Goal: Download file/media

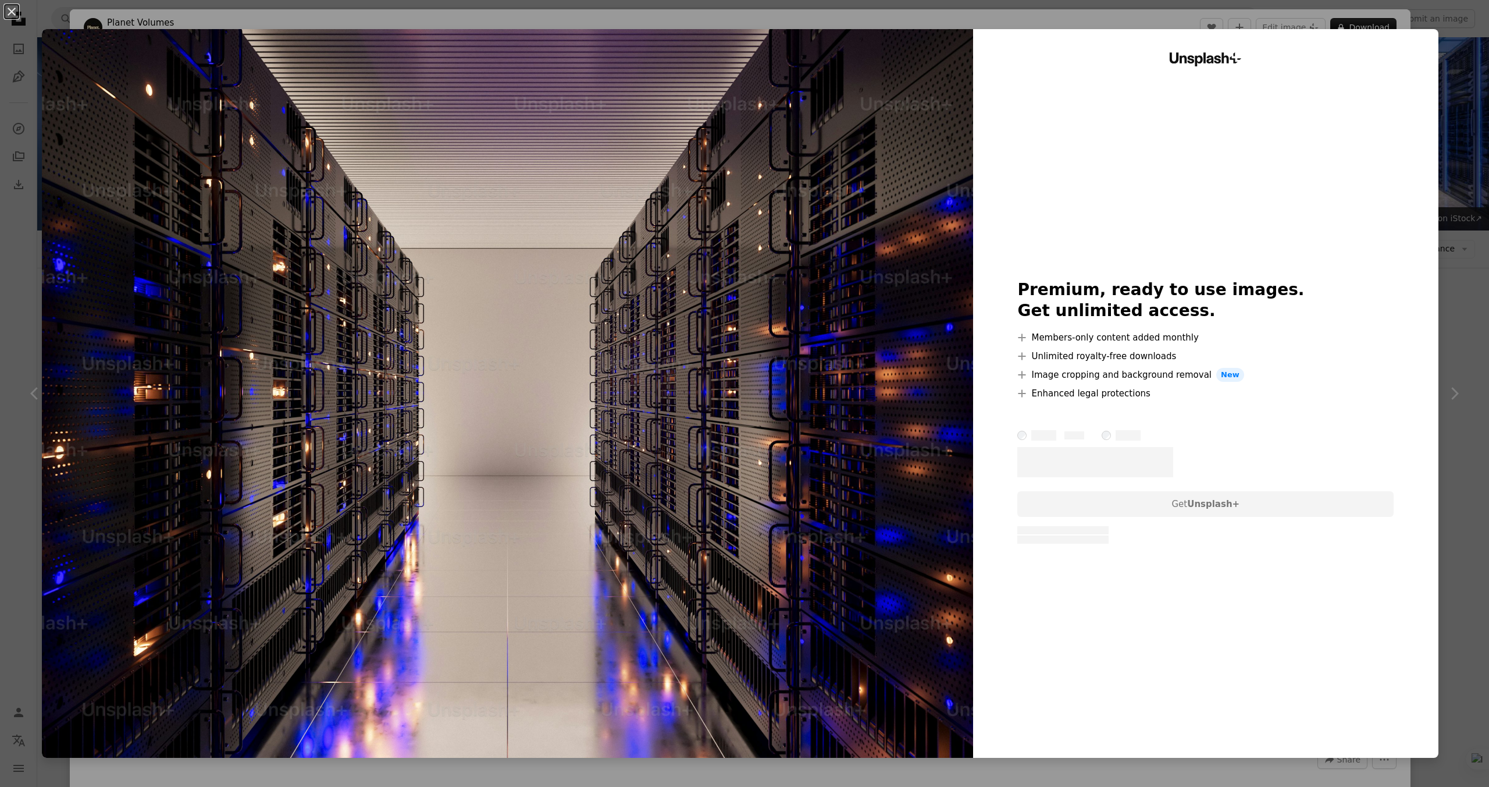
scroll to position [3812, 0]
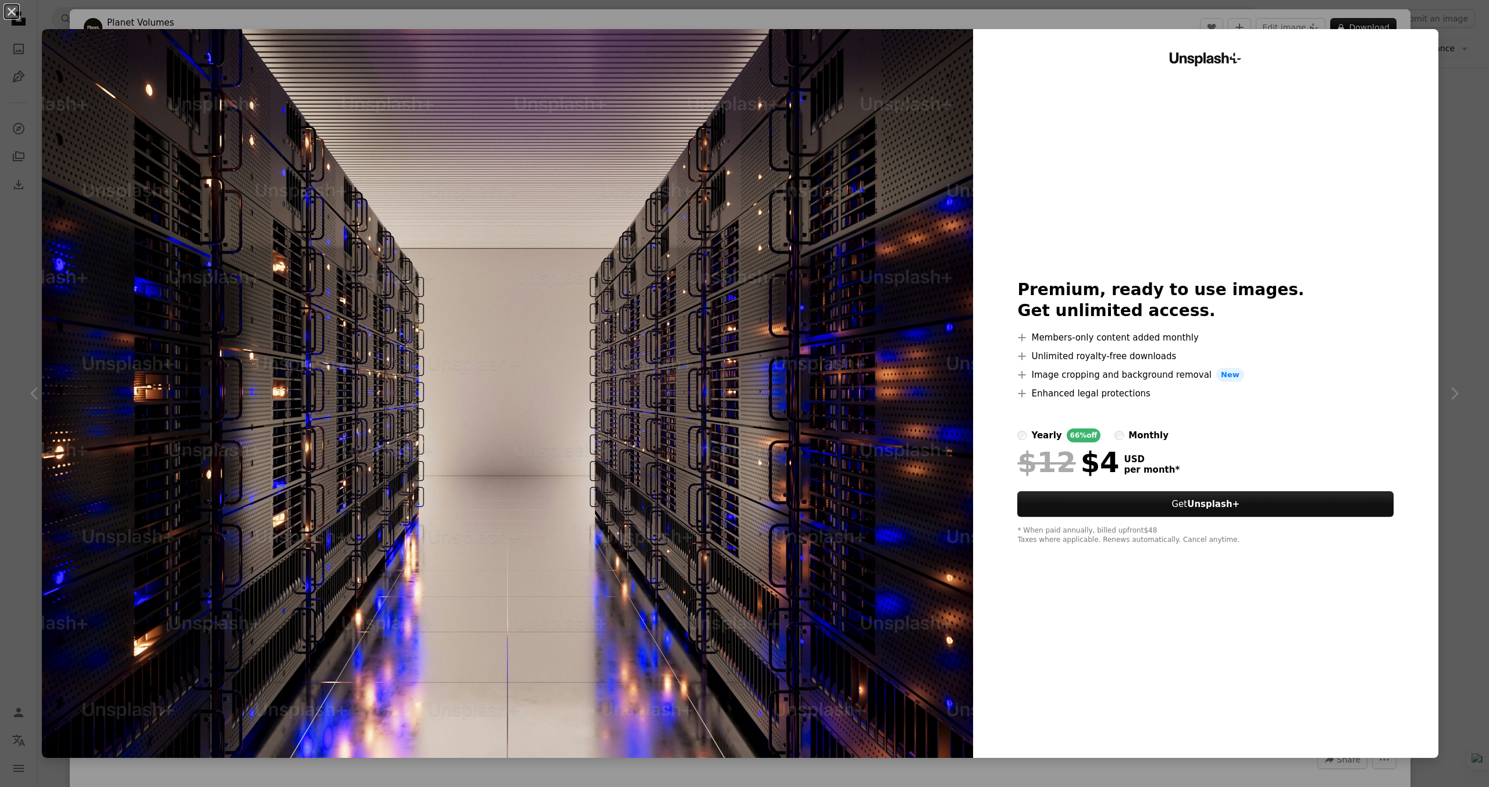
click at [1452, 196] on div "An X shape Unsplash+ Premium, ready to use images. Get unlimited access. A plus…" at bounding box center [744, 393] width 1489 height 787
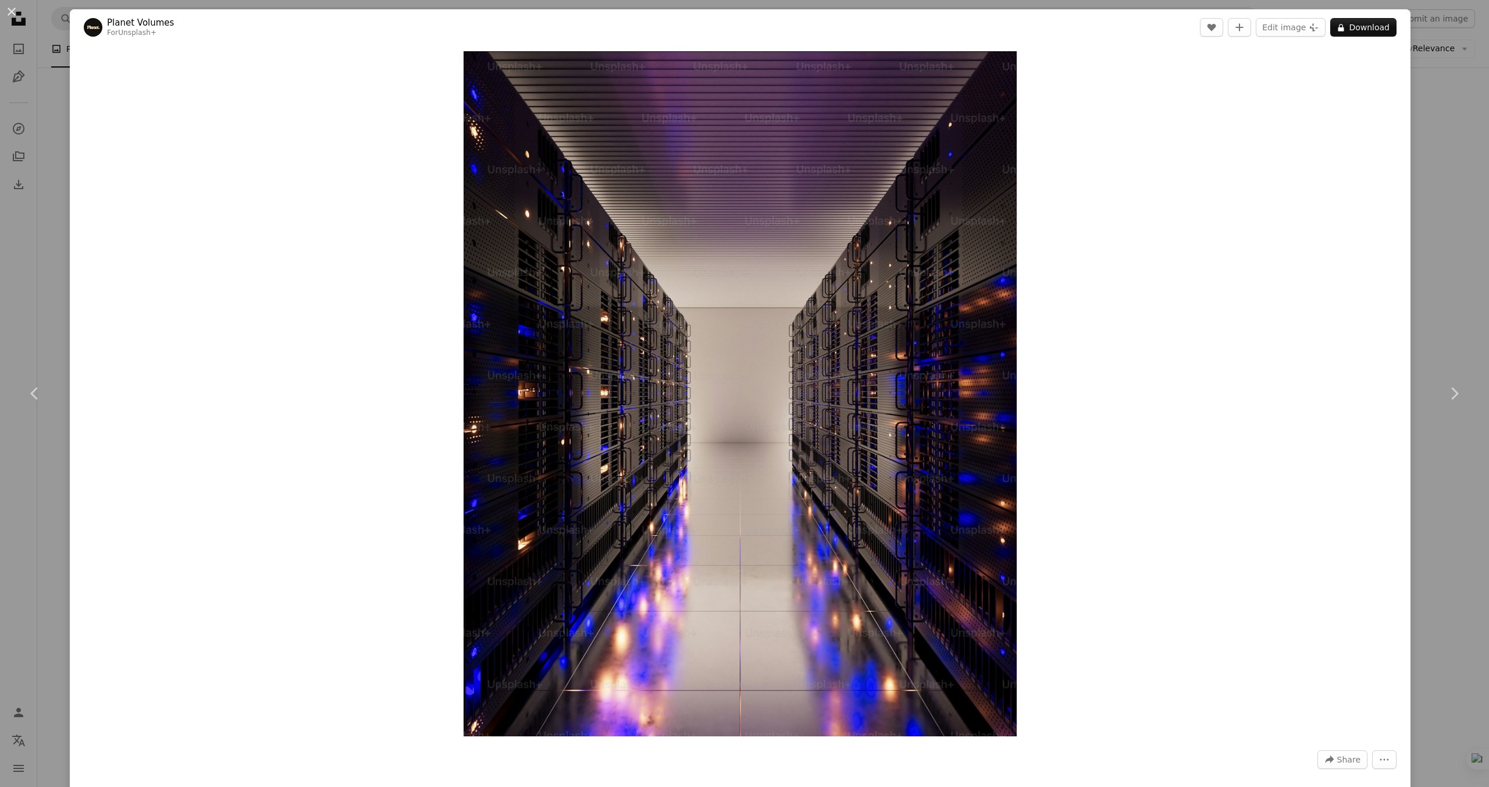
click at [1463, 193] on div "An X shape Chevron left Chevron right Planet Volumes For Unsplash+ A heart A pl…" at bounding box center [744, 393] width 1489 height 787
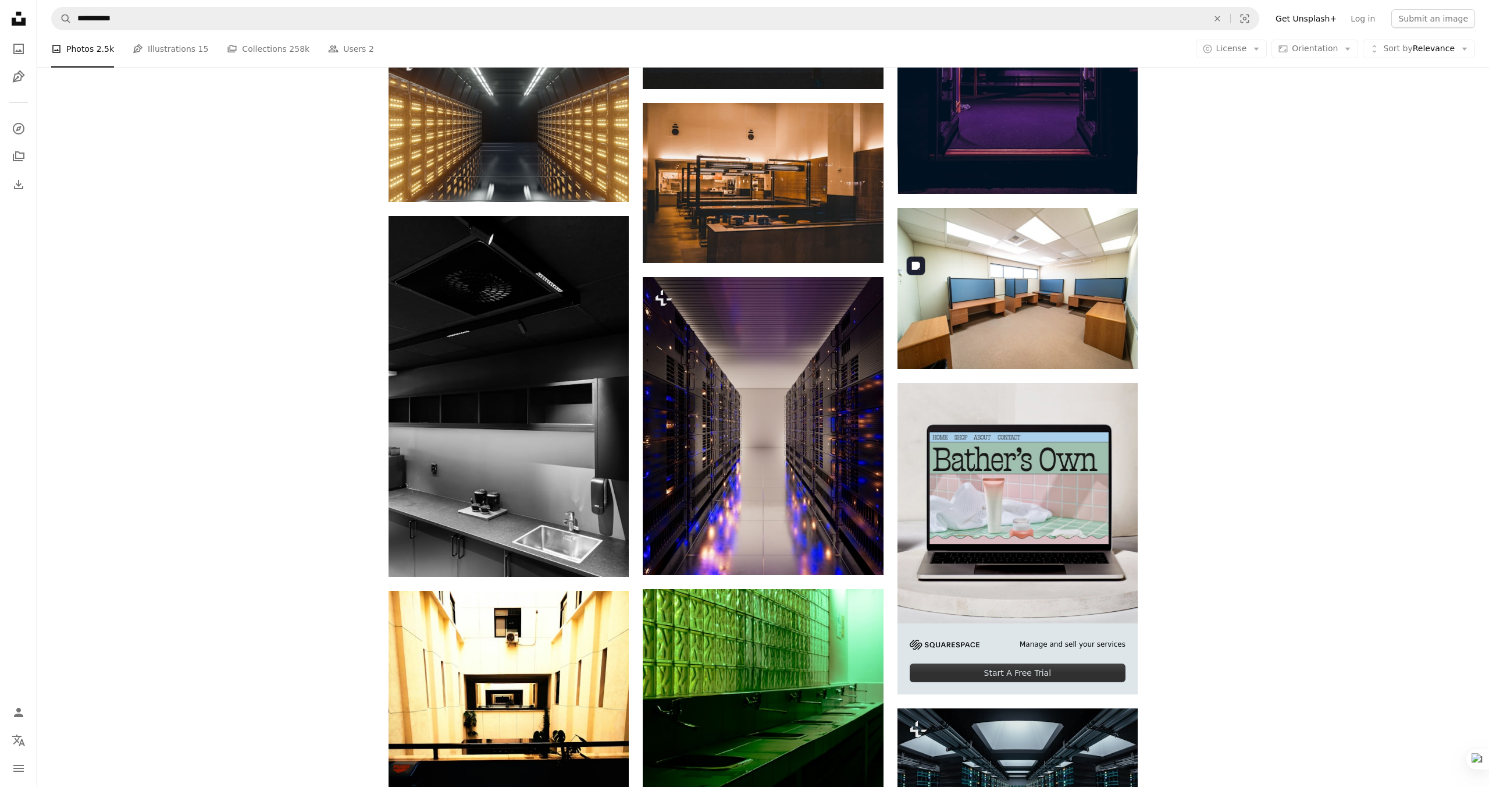
scroll to position [4291, 0]
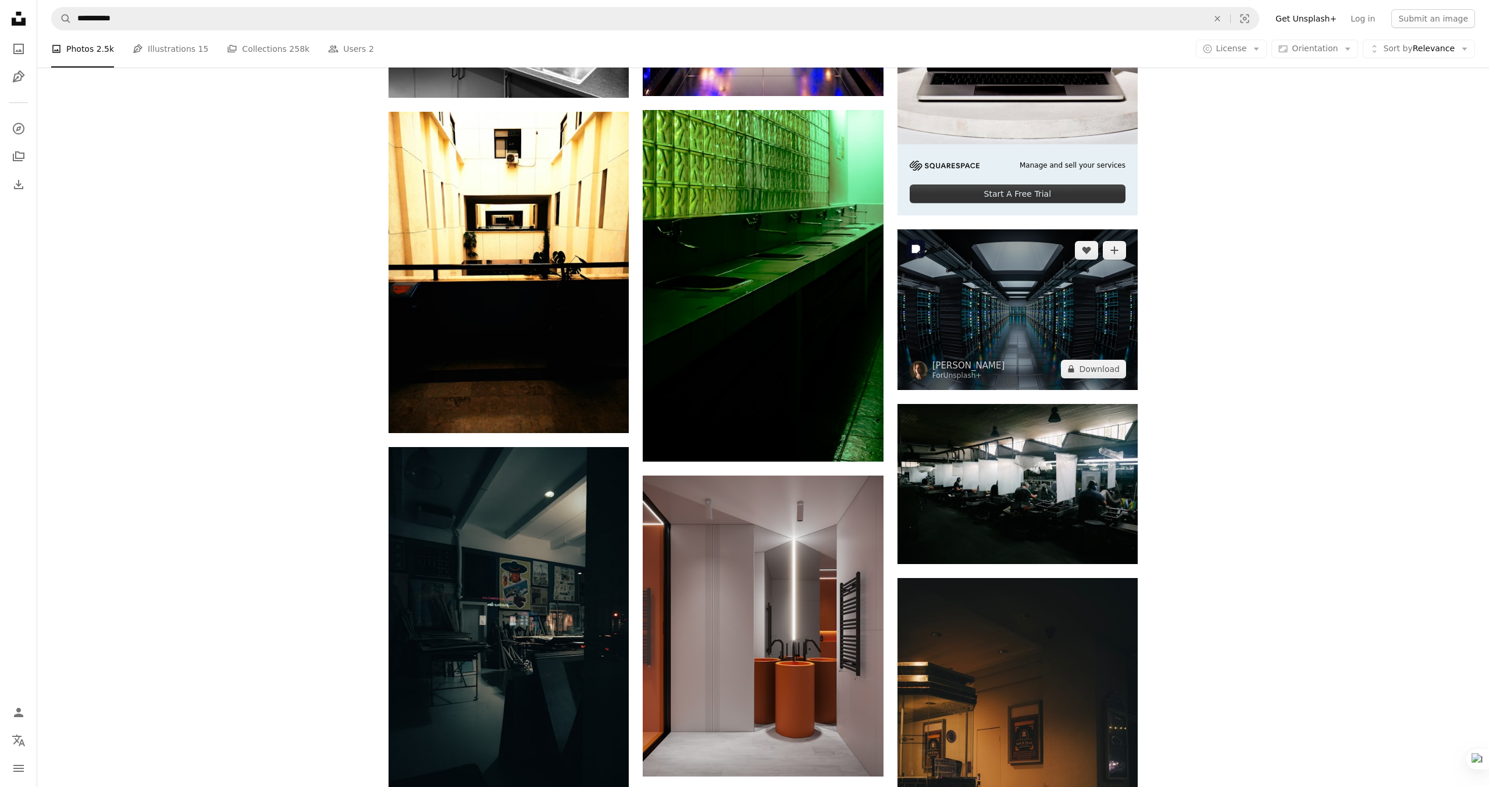
click at [1018, 304] on img at bounding box center [1018, 309] width 240 height 160
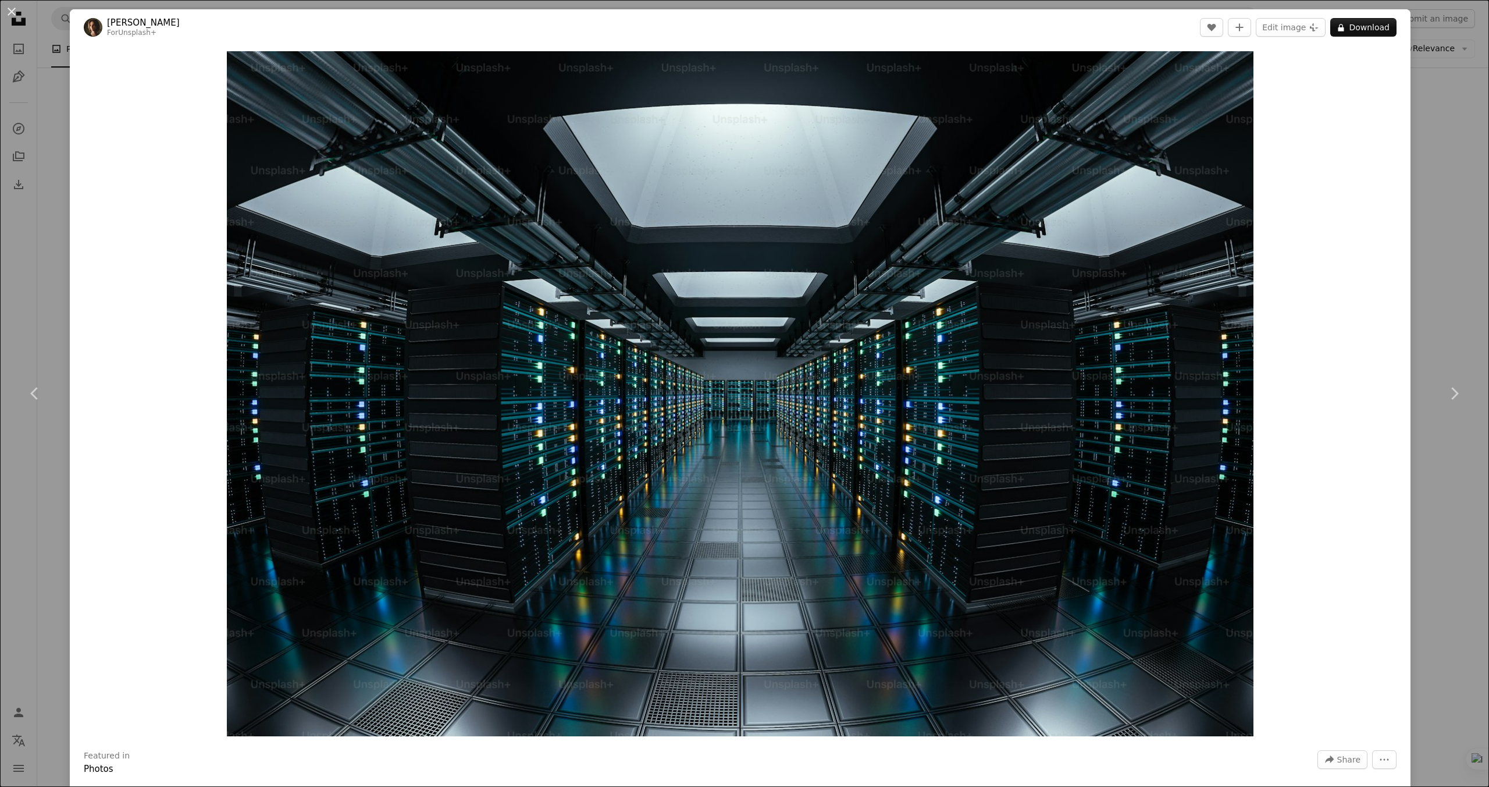
click at [1448, 244] on div "An X shape Chevron left Chevron right [PERSON_NAME] For Unsplash+ A heart A plu…" at bounding box center [744, 393] width 1489 height 787
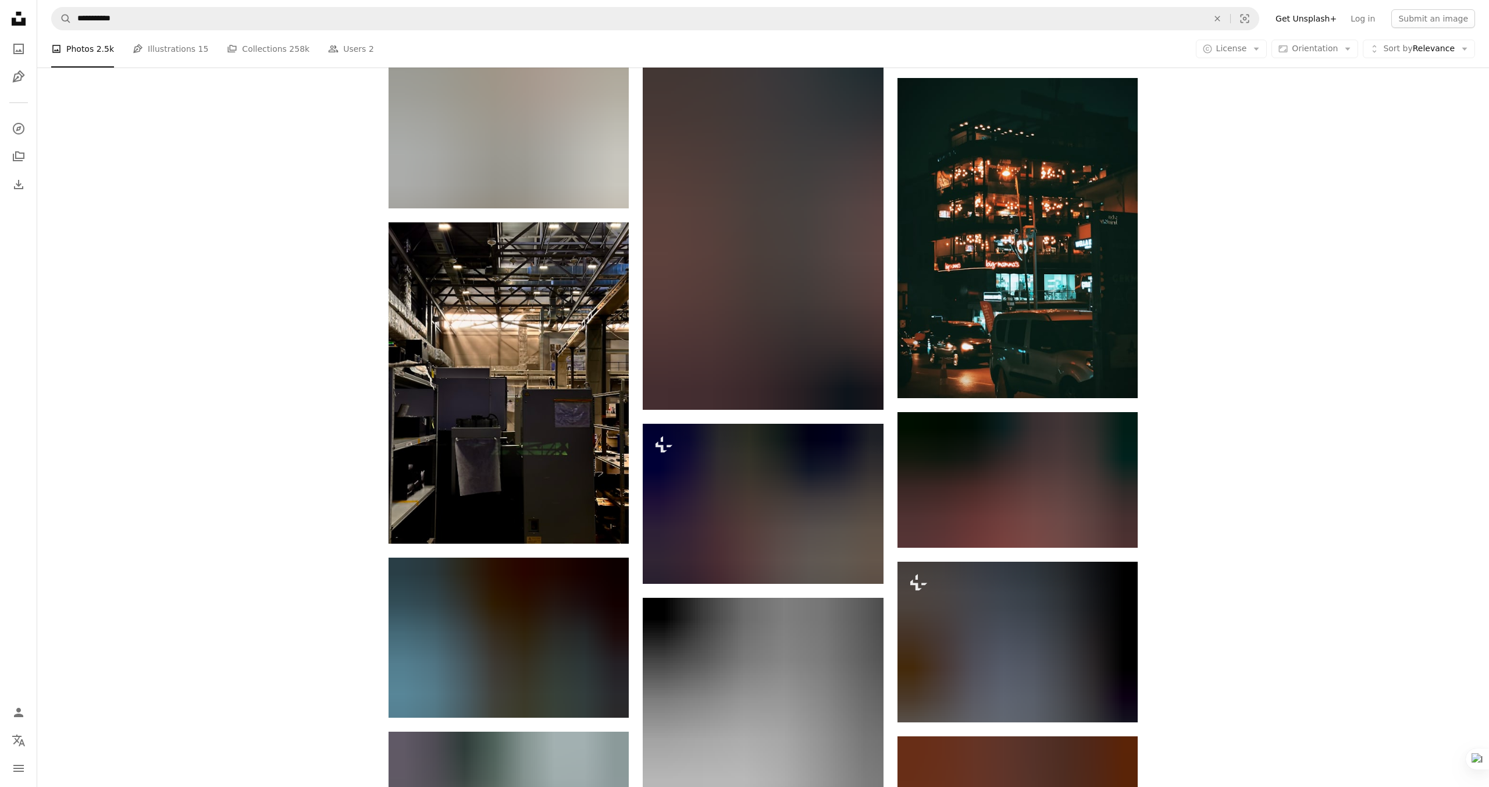
scroll to position [6990, 0]
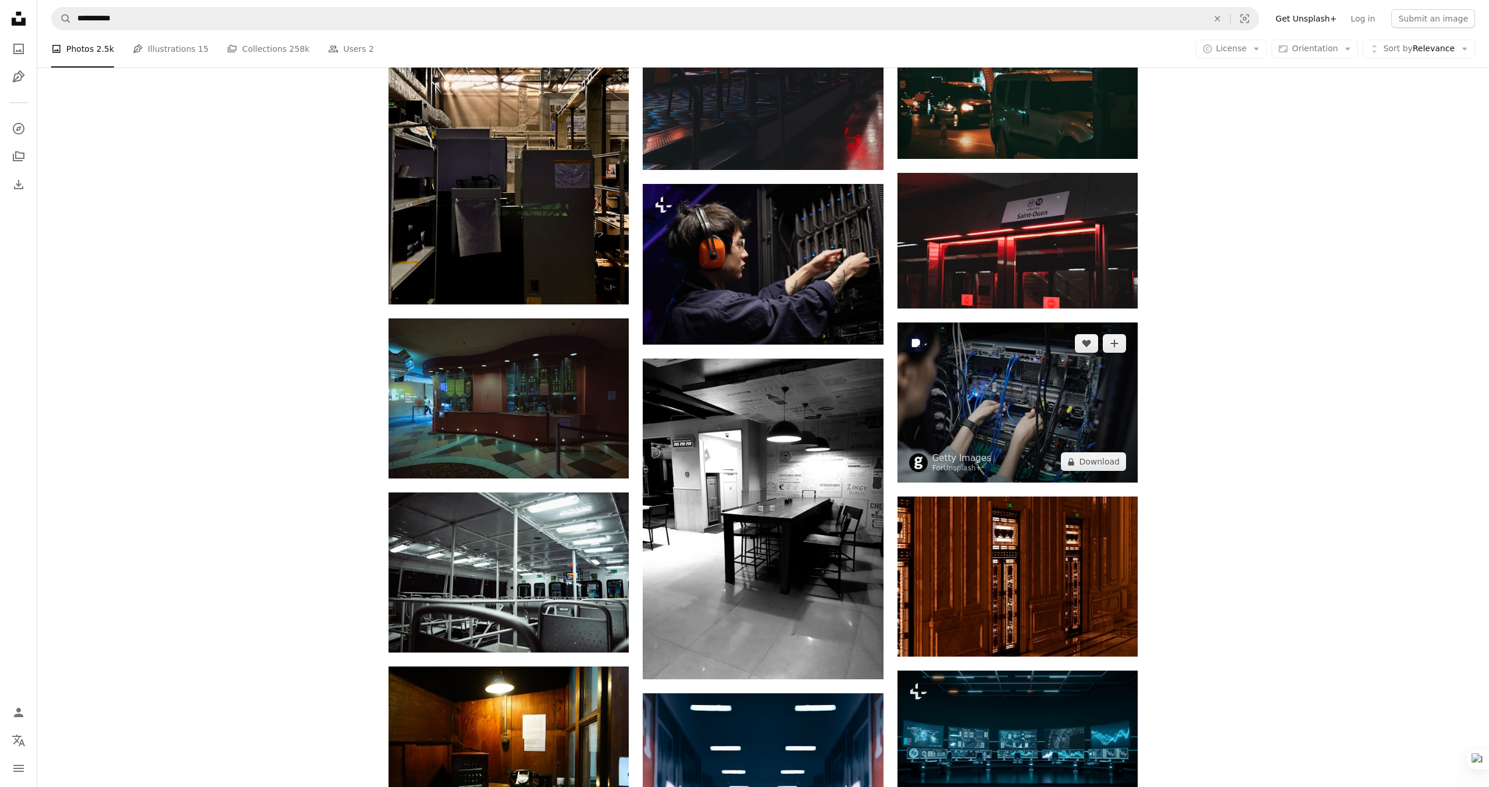
click at [1032, 407] on img at bounding box center [1018, 402] width 240 height 160
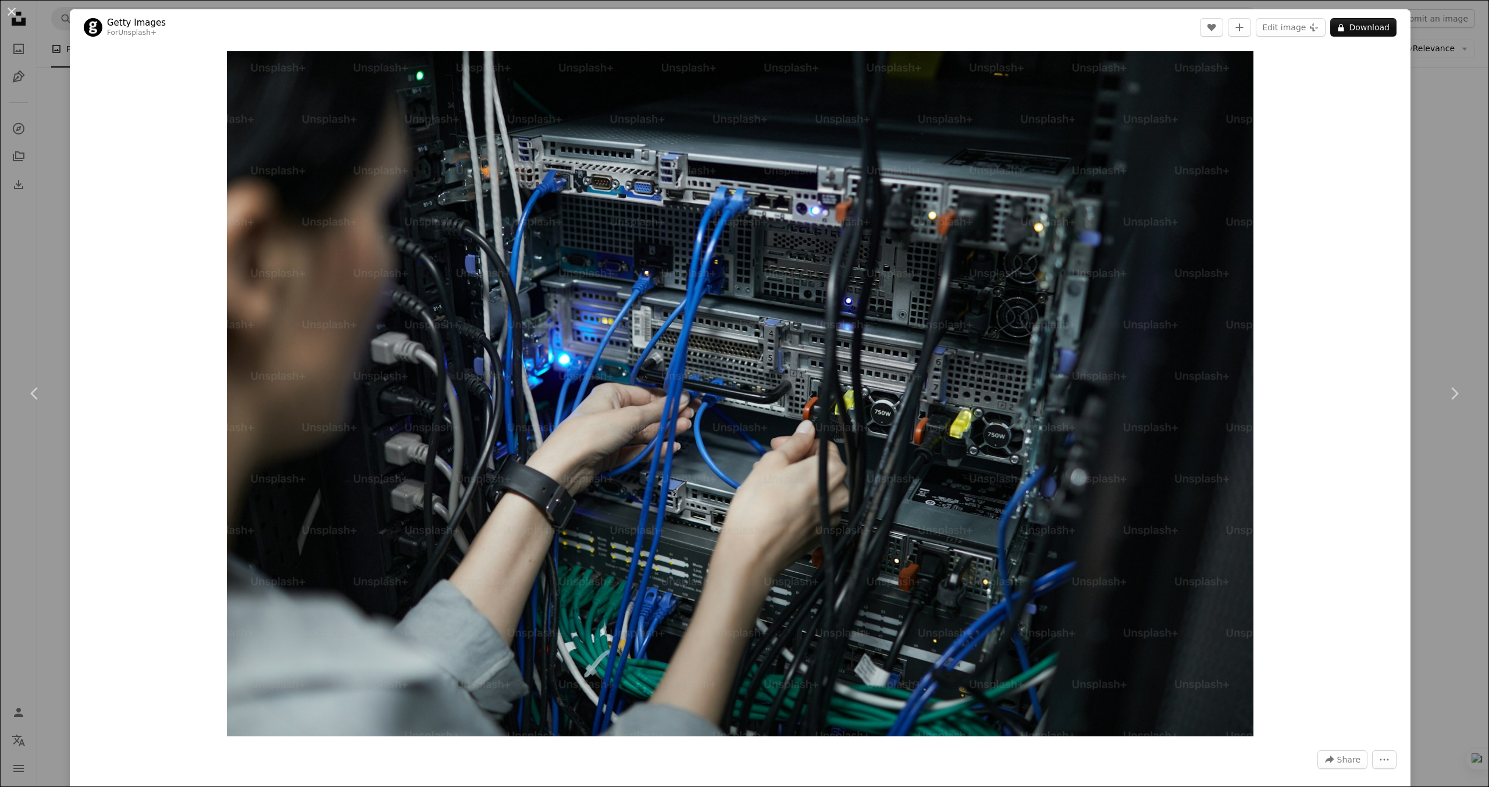
click at [1453, 289] on div "An X shape Chevron left Chevron right Getty Images For Unsplash+ A heart A plus…" at bounding box center [744, 393] width 1489 height 787
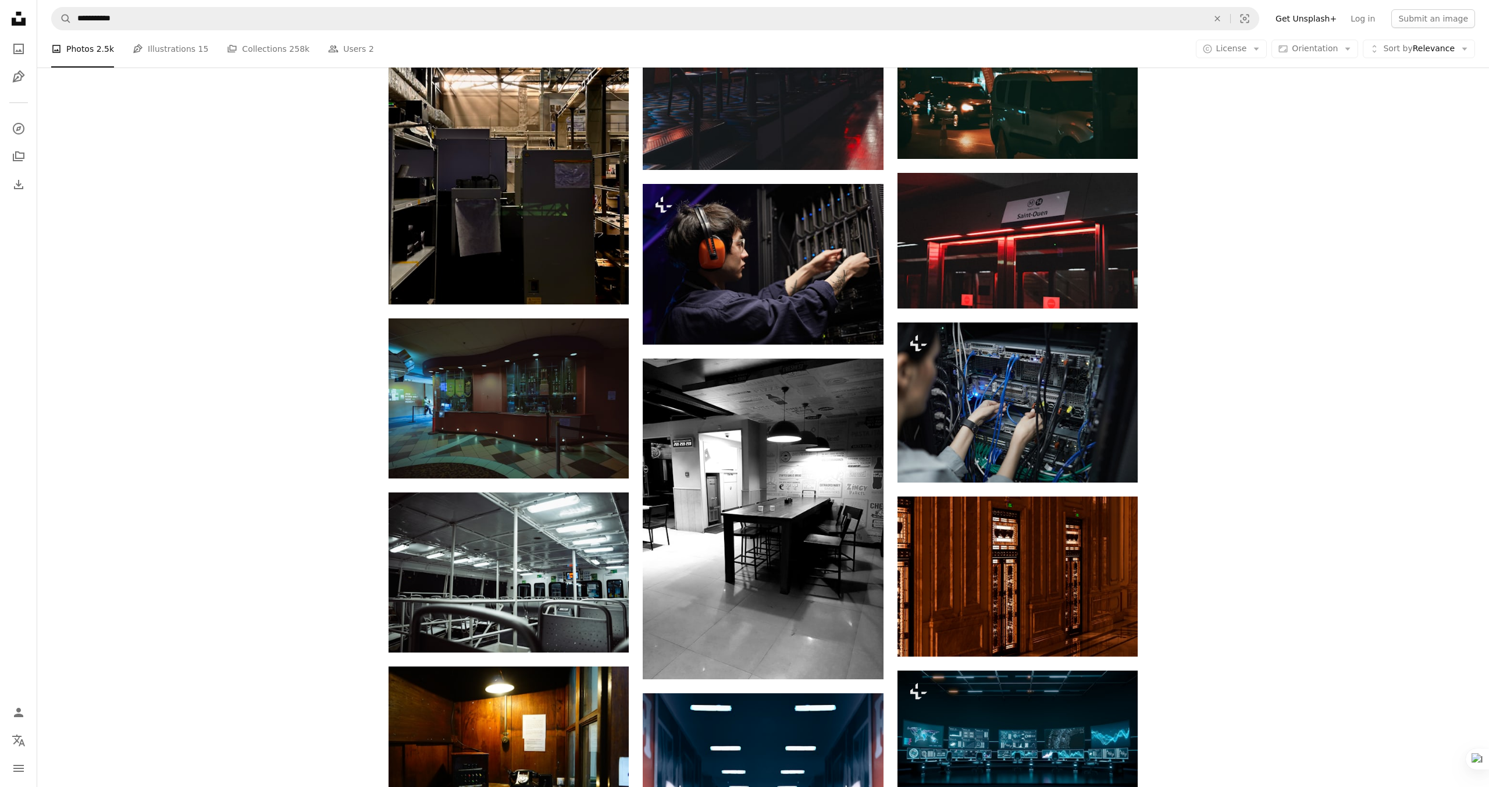
scroll to position [7073, 0]
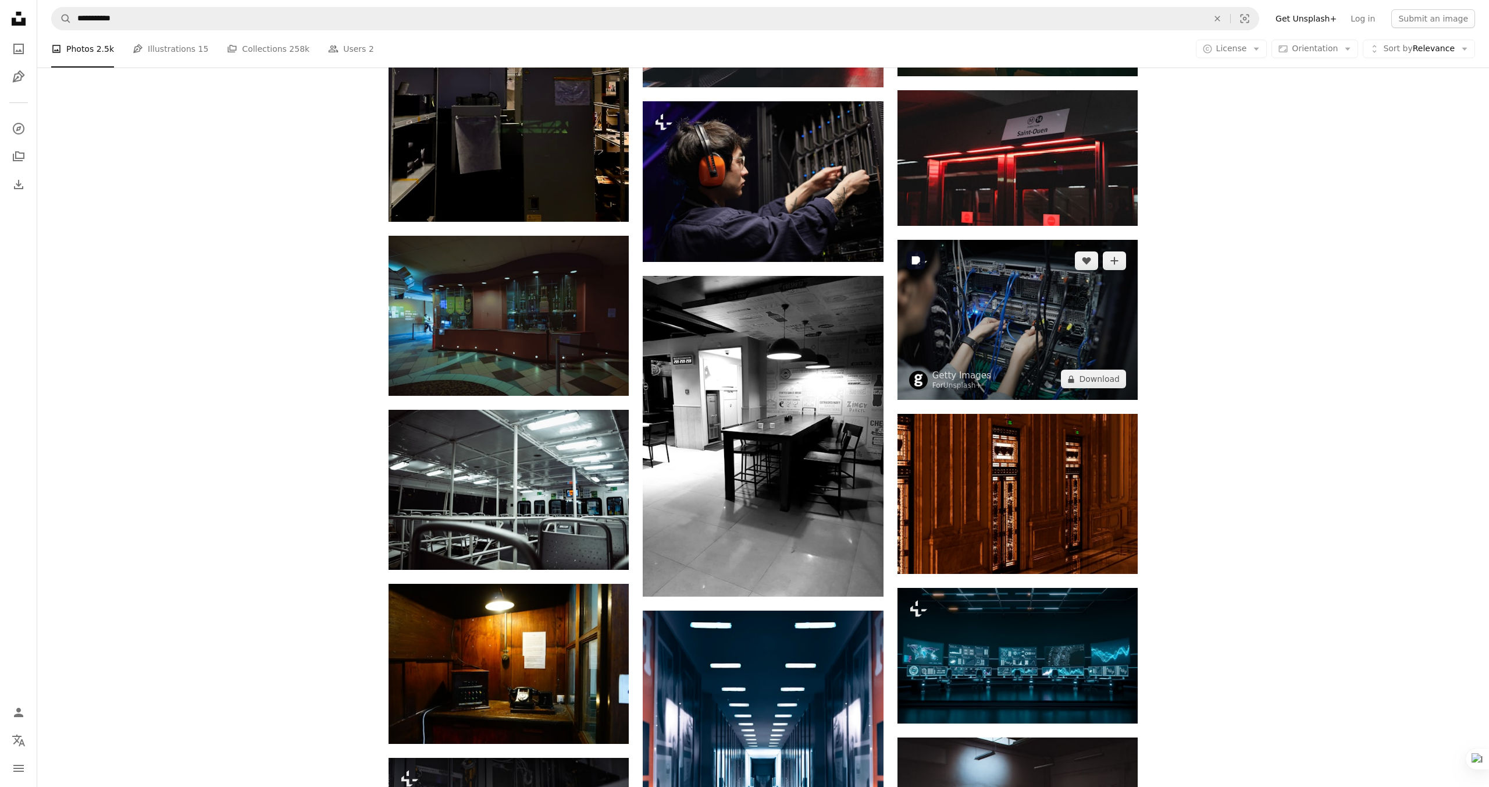
click at [1064, 346] on img at bounding box center [1018, 320] width 240 height 160
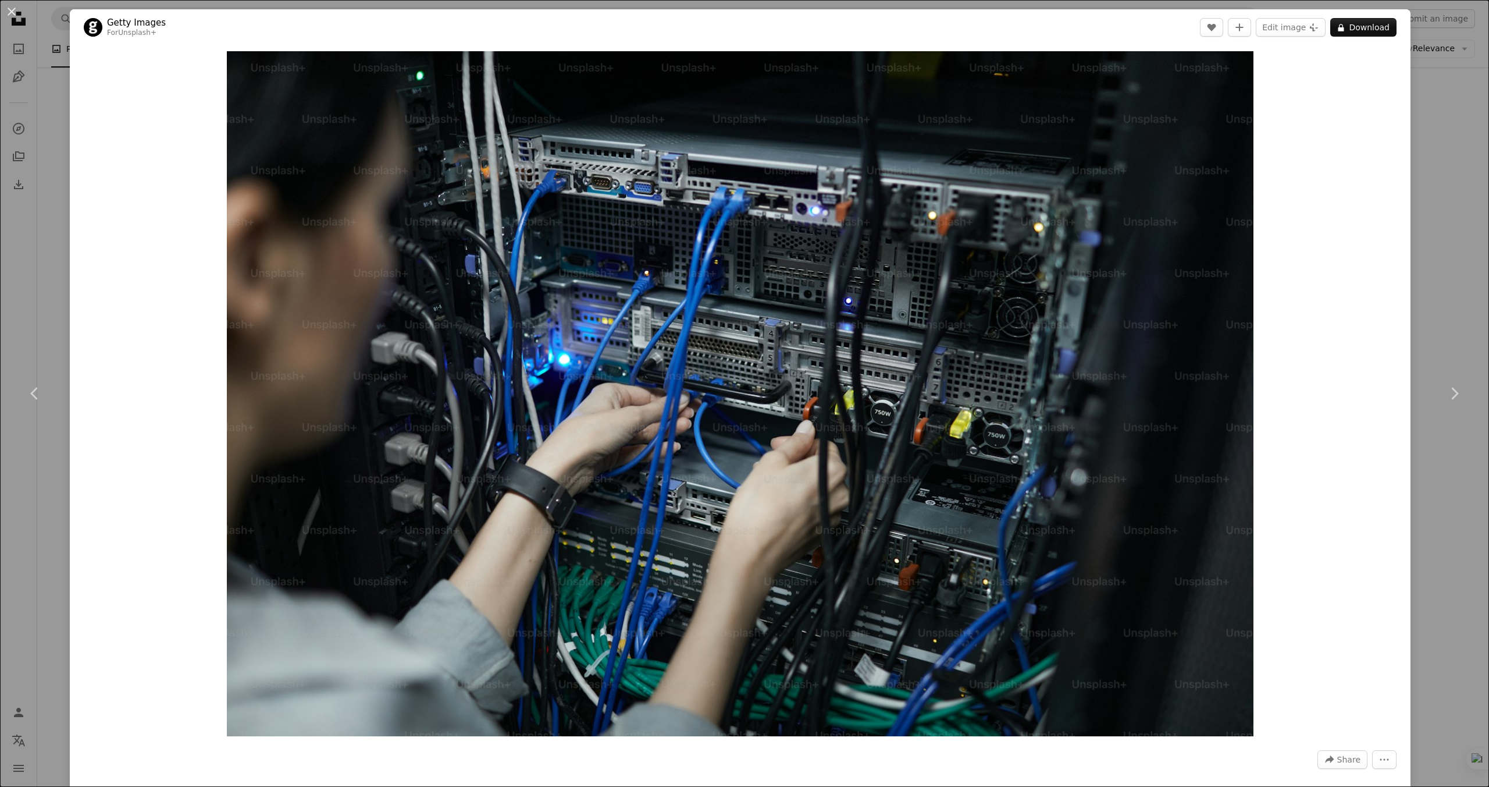
click at [1445, 305] on div "An X shape Chevron left Chevron right Getty Images For Unsplash+ A heart A plus…" at bounding box center [744, 393] width 1489 height 787
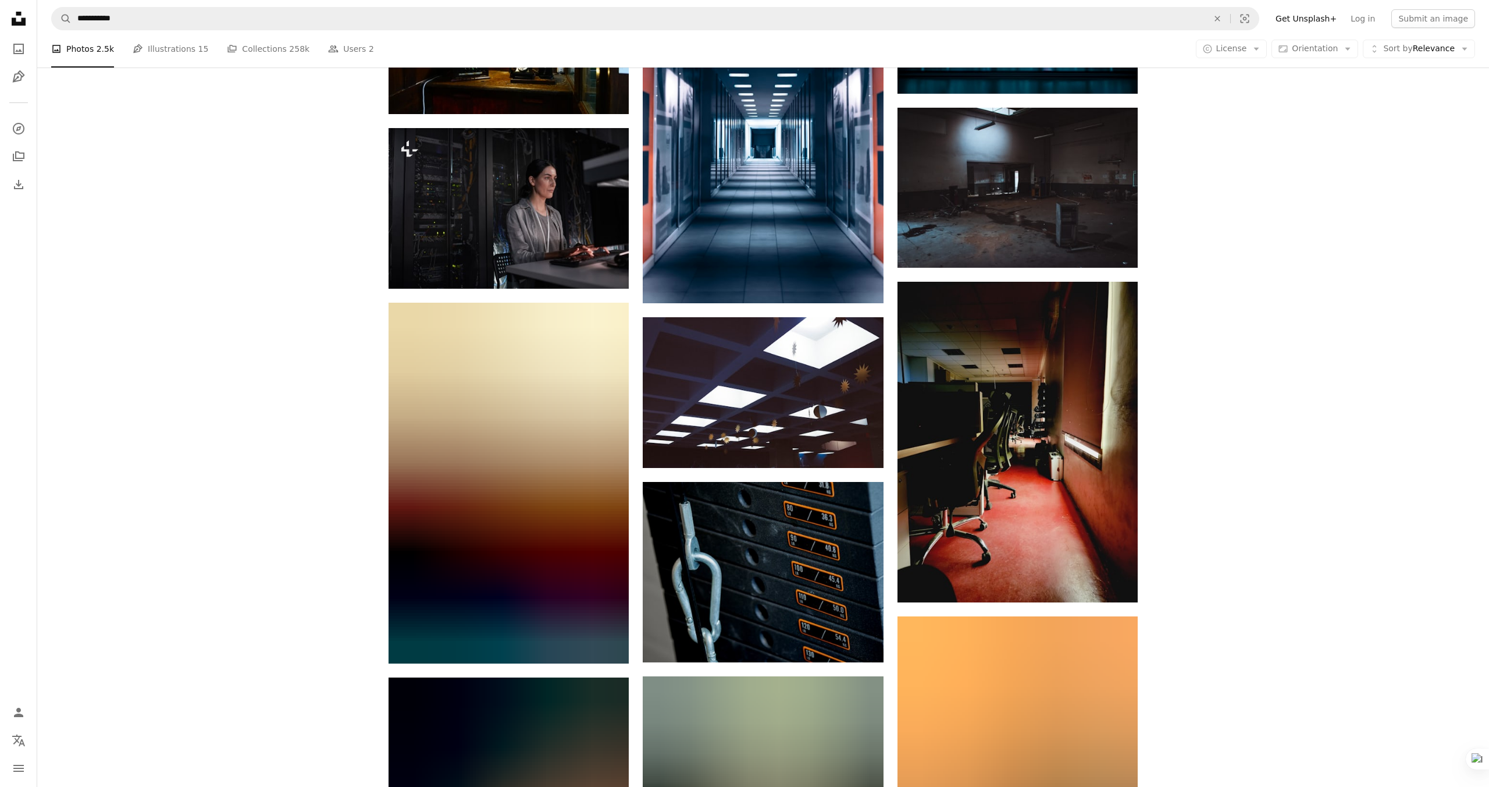
scroll to position [7467, 0]
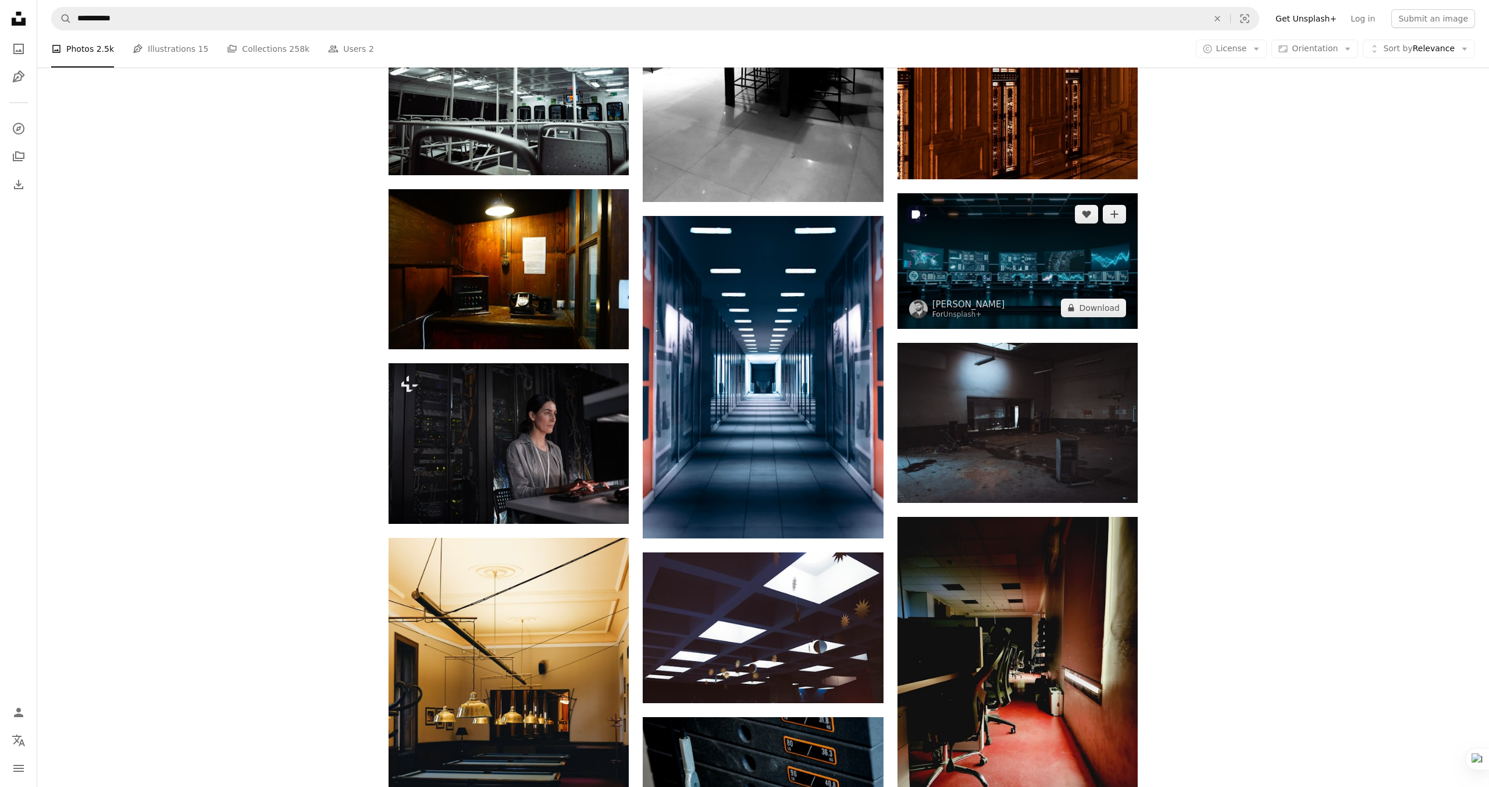
click at [1028, 302] on img at bounding box center [1018, 260] width 240 height 135
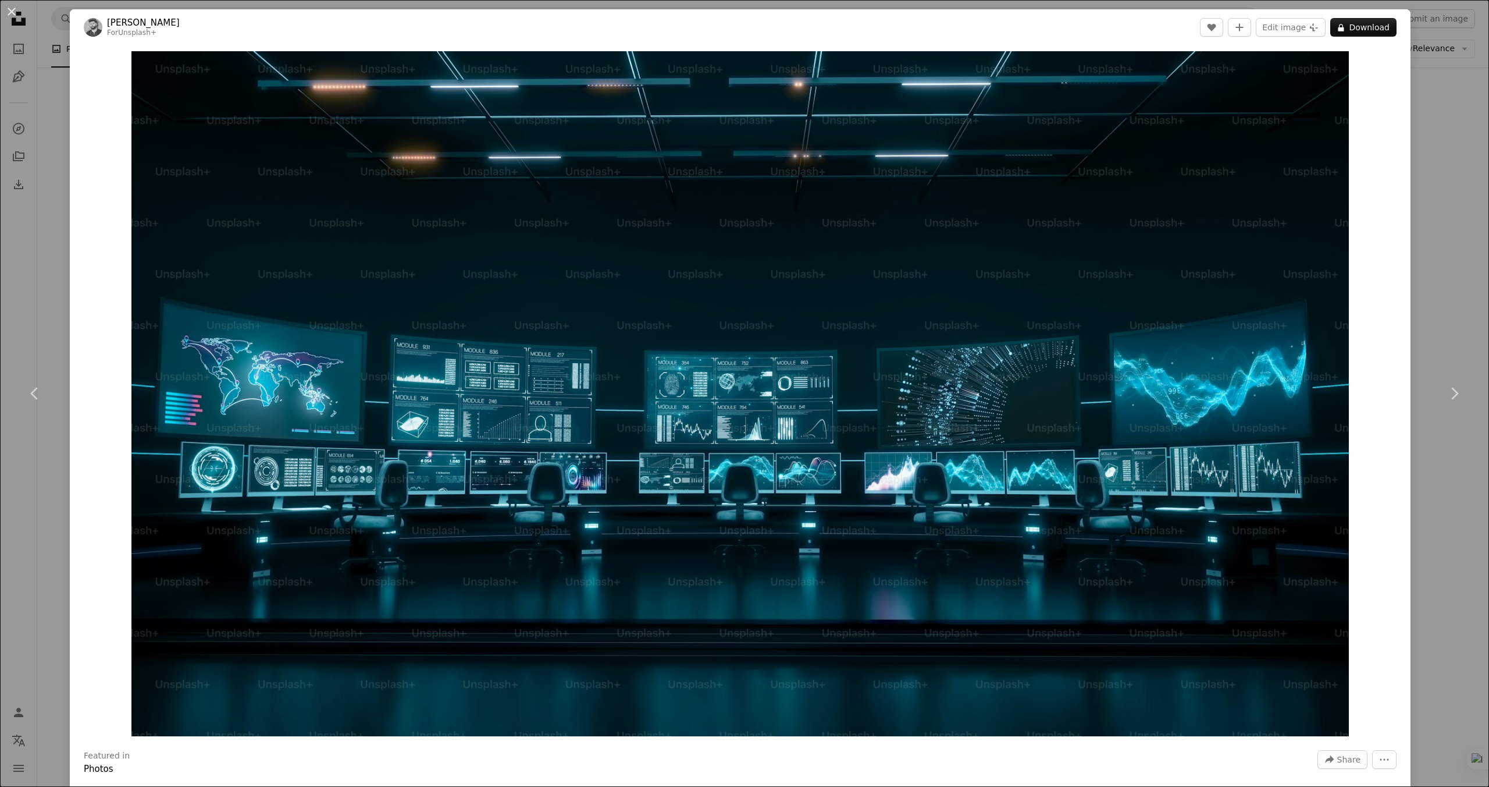
click at [1457, 326] on div "An X shape Chevron left Chevron right [PERSON_NAME] For Unsplash+ A heart A plu…" at bounding box center [744, 393] width 1489 height 787
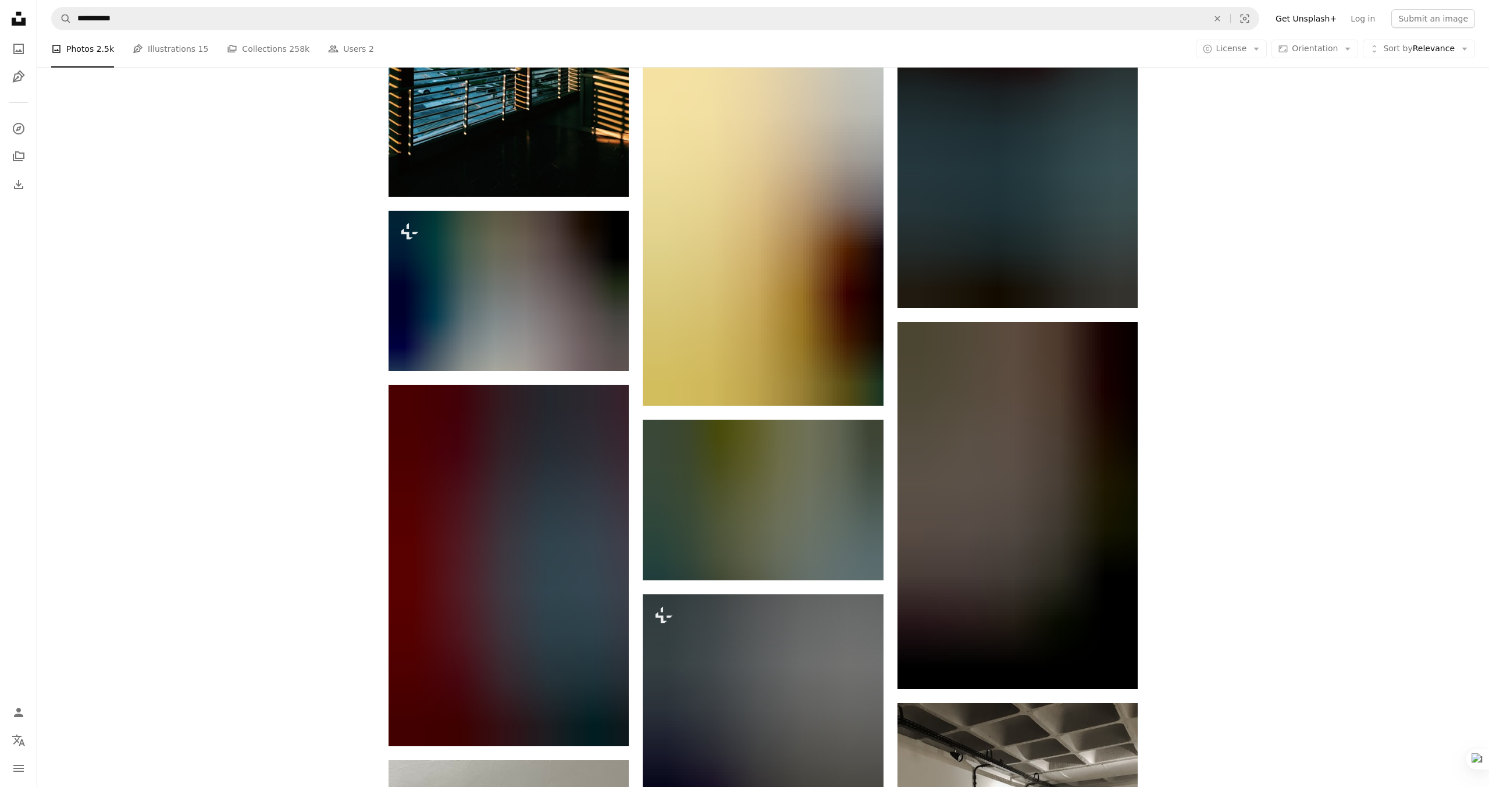
scroll to position [19242, 0]
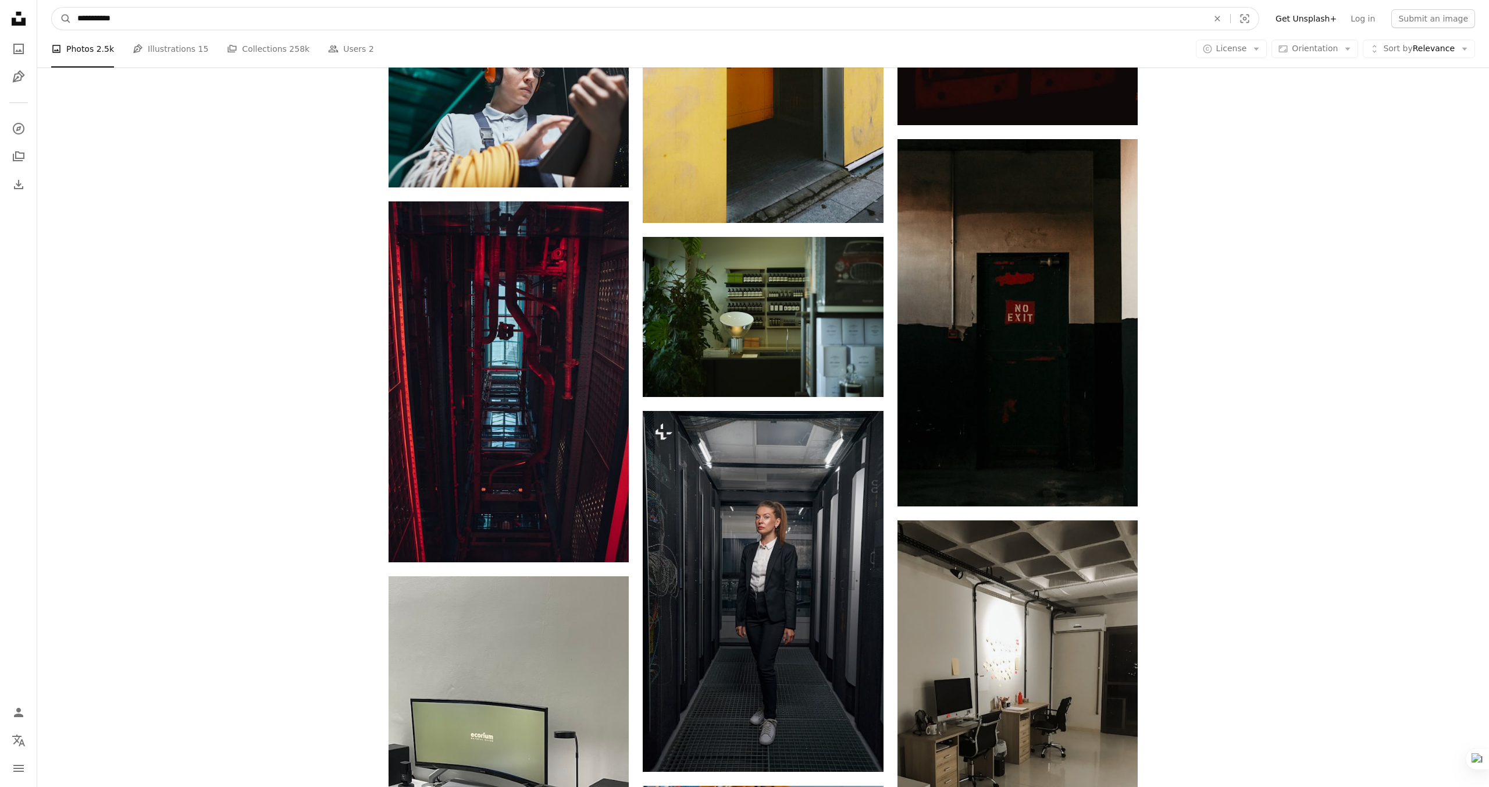
click at [102, 14] on input "**********" at bounding box center [638, 19] width 1133 height 22
type input "**********"
click button "A magnifying glass" at bounding box center [62, 19] width 20 height 22
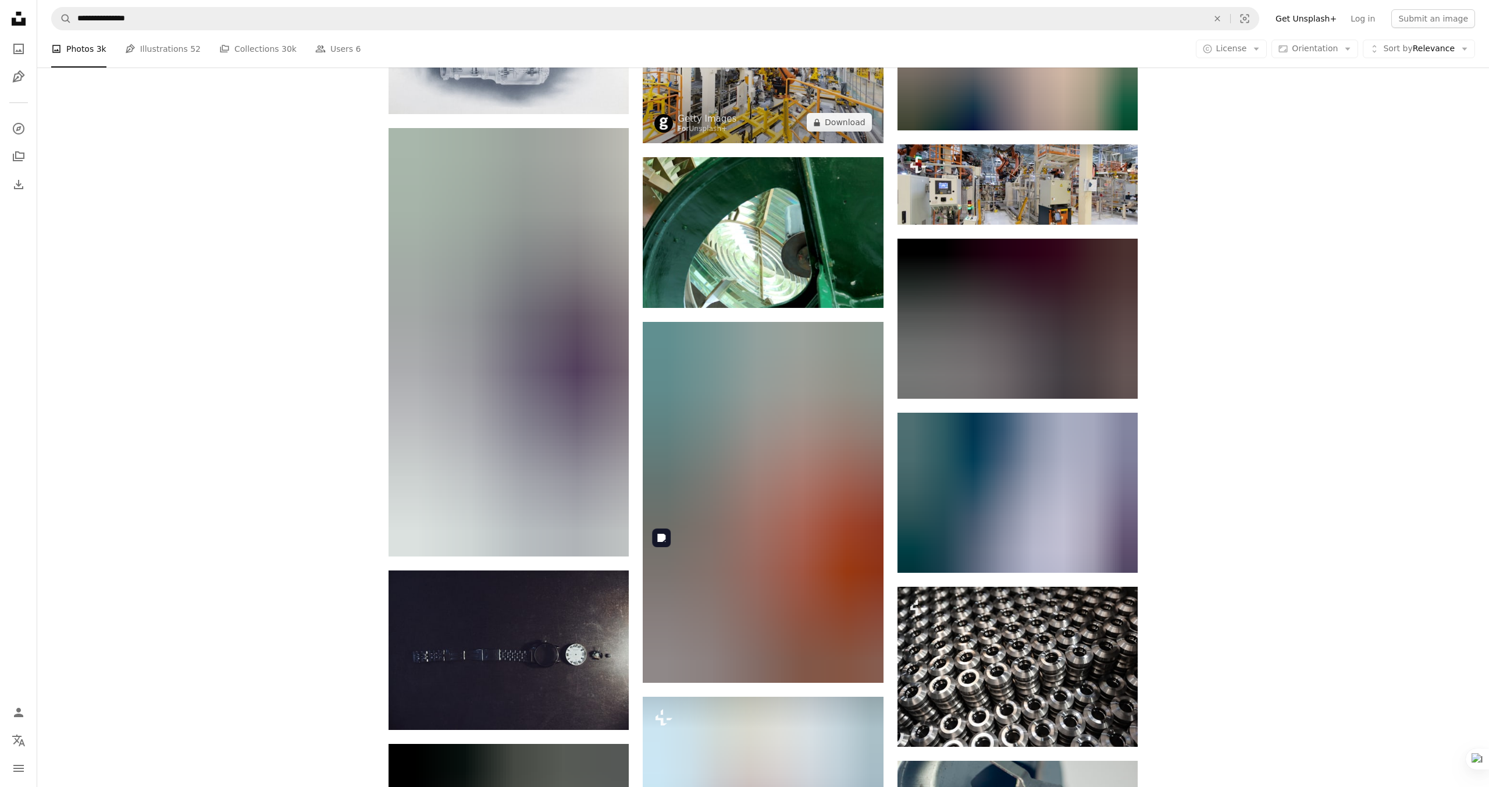
scroll to position [368, 0]
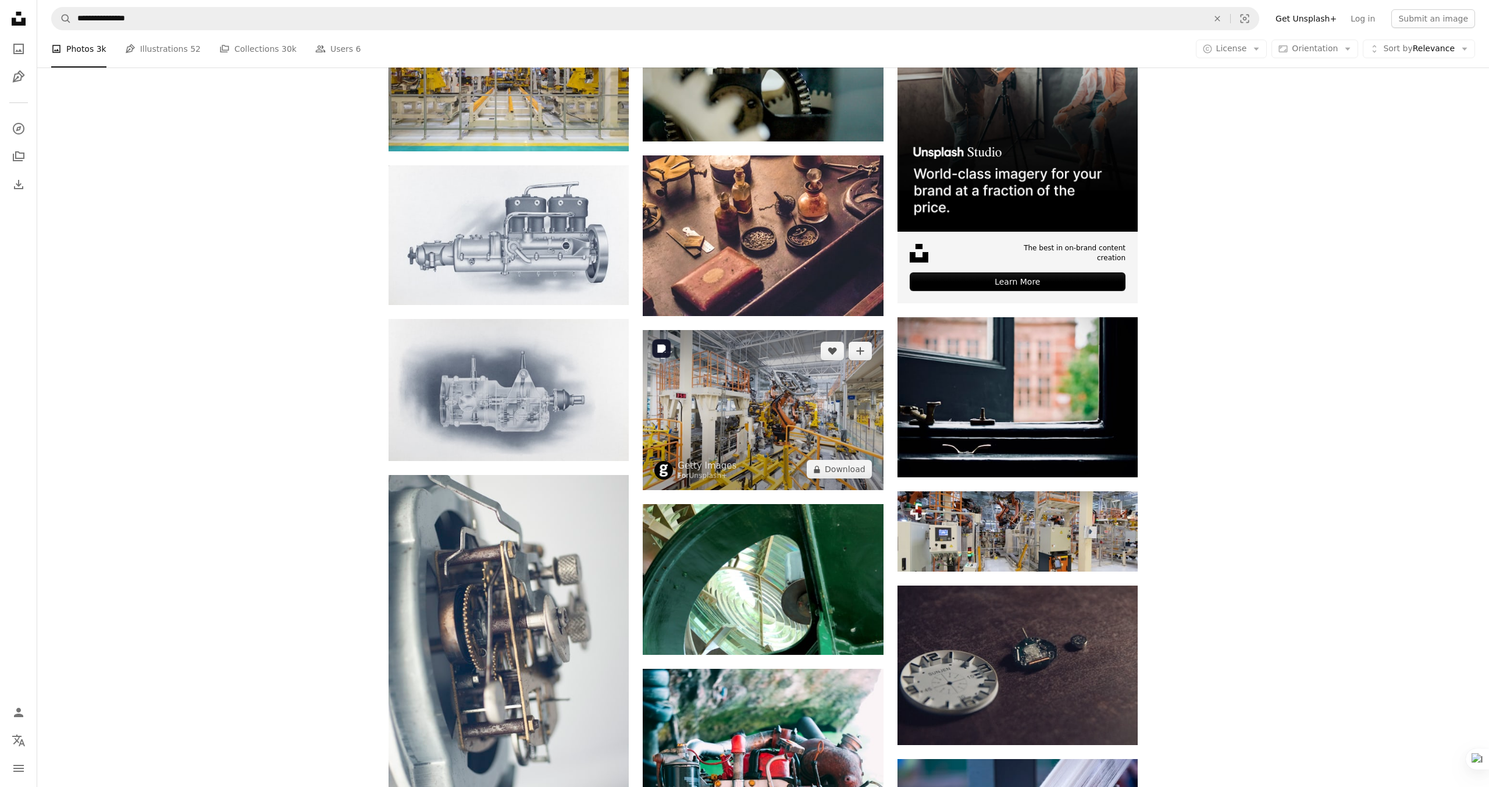
click at [779, 403] on img at bounding box center [763, 410] width 240 height 160
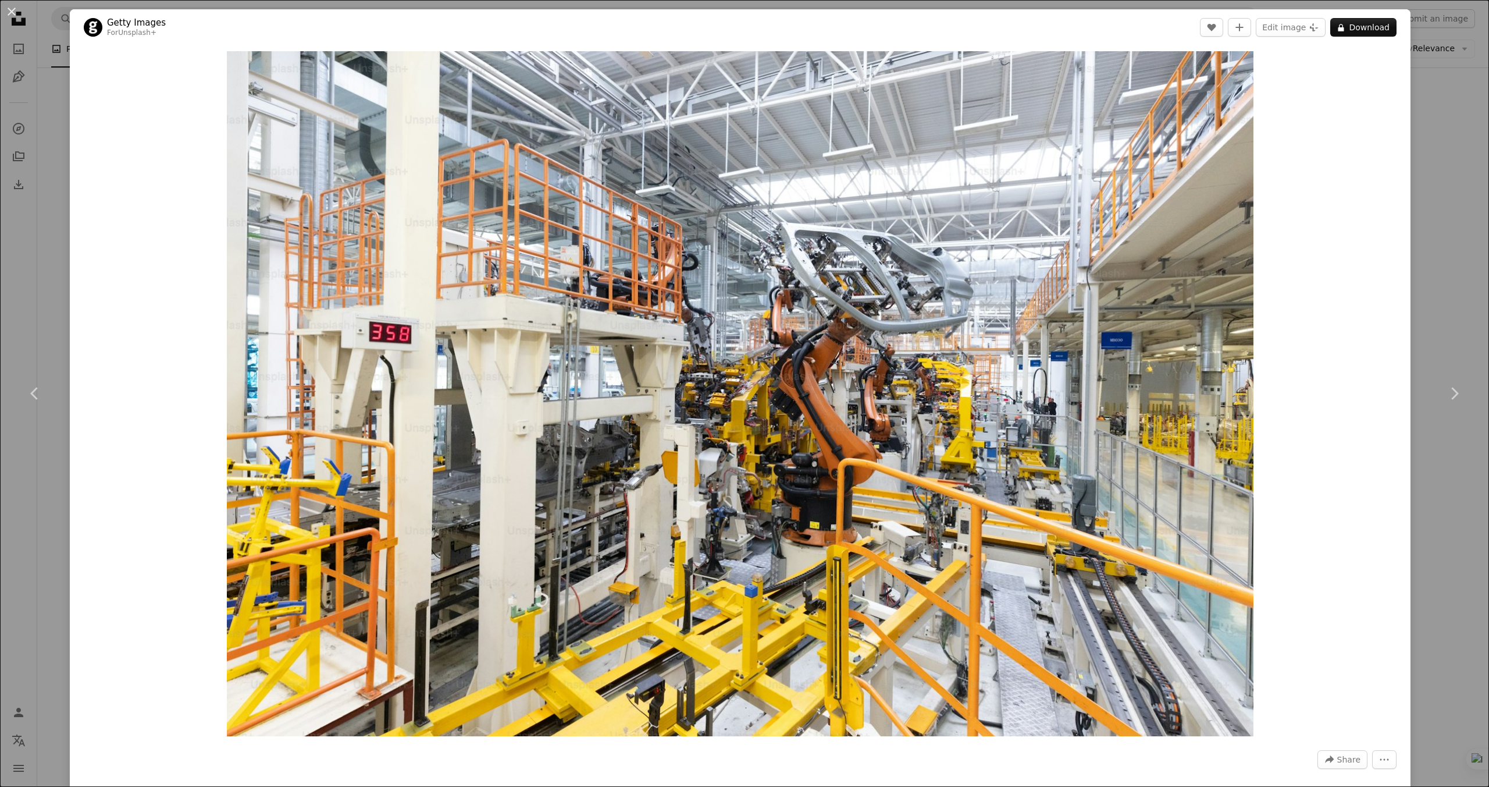
click at [1452, 262] on div "An X shape Chevron left Chevron right Getty Images For Unsplash+ A heart A plus…" at bounding box center [744, 393] width 1489 height 787
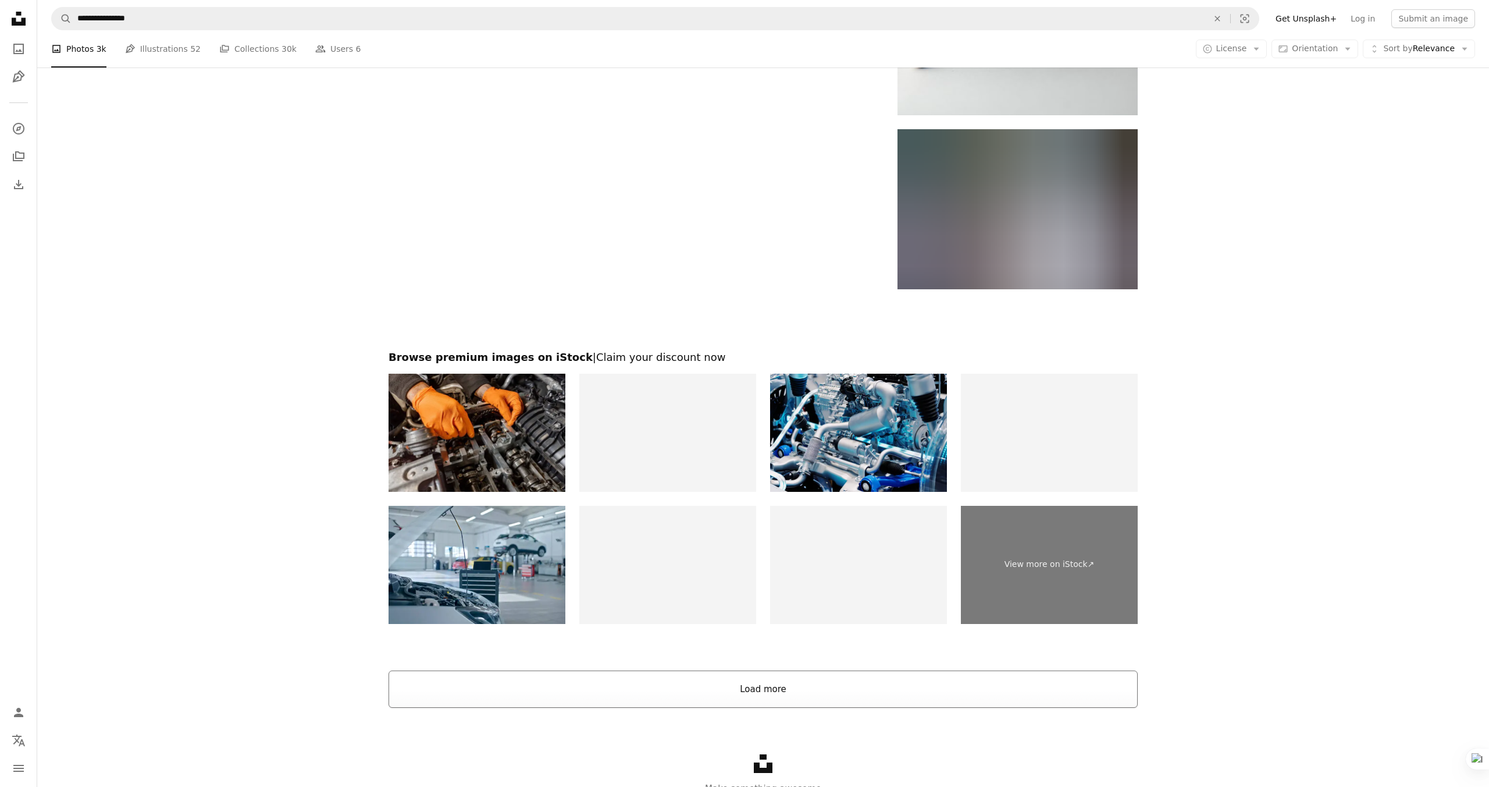
scroll to position [1813, 0]
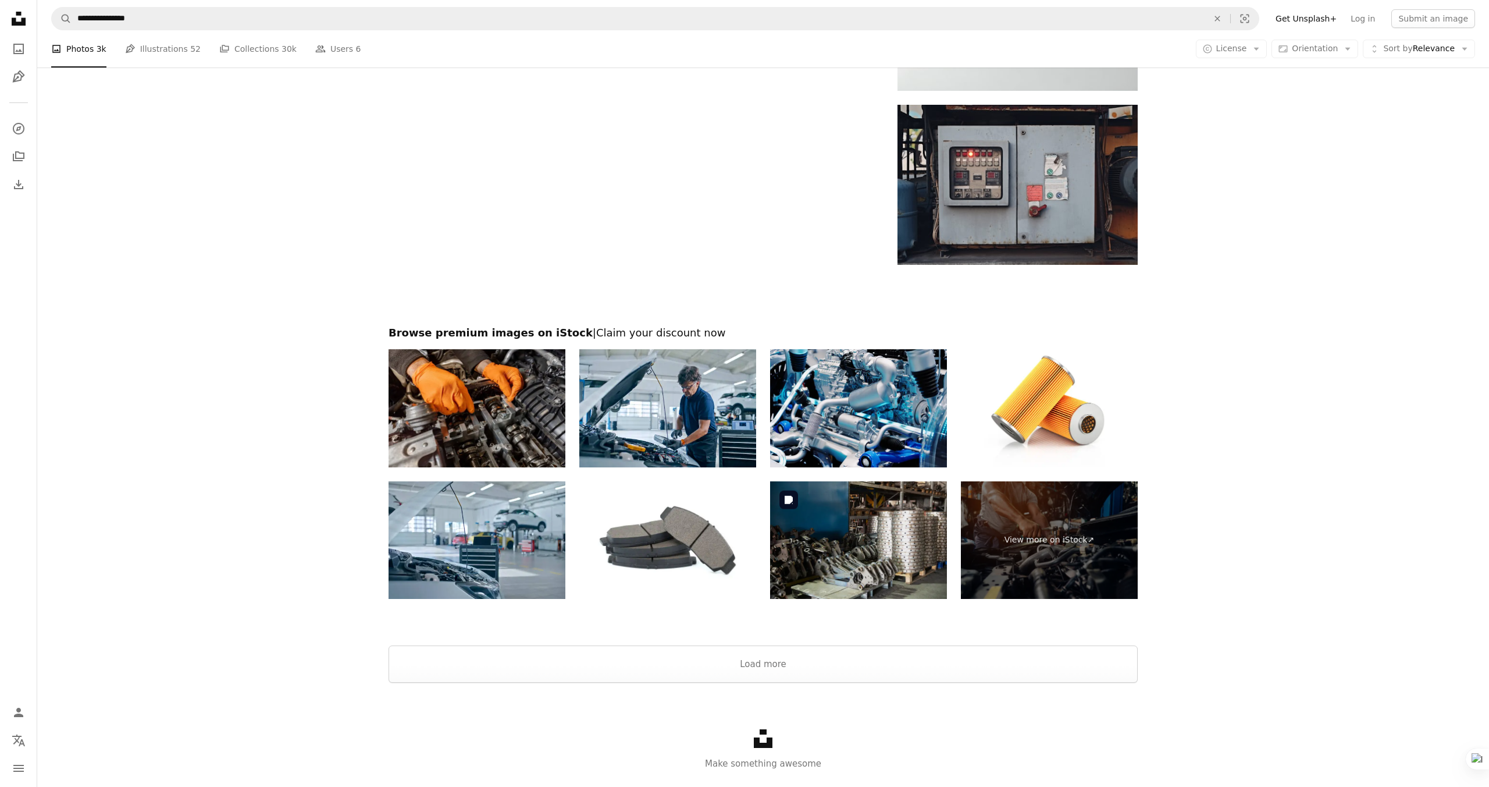
click at [851, 560] on img at bounding box center [858, 540] width 177 height 118
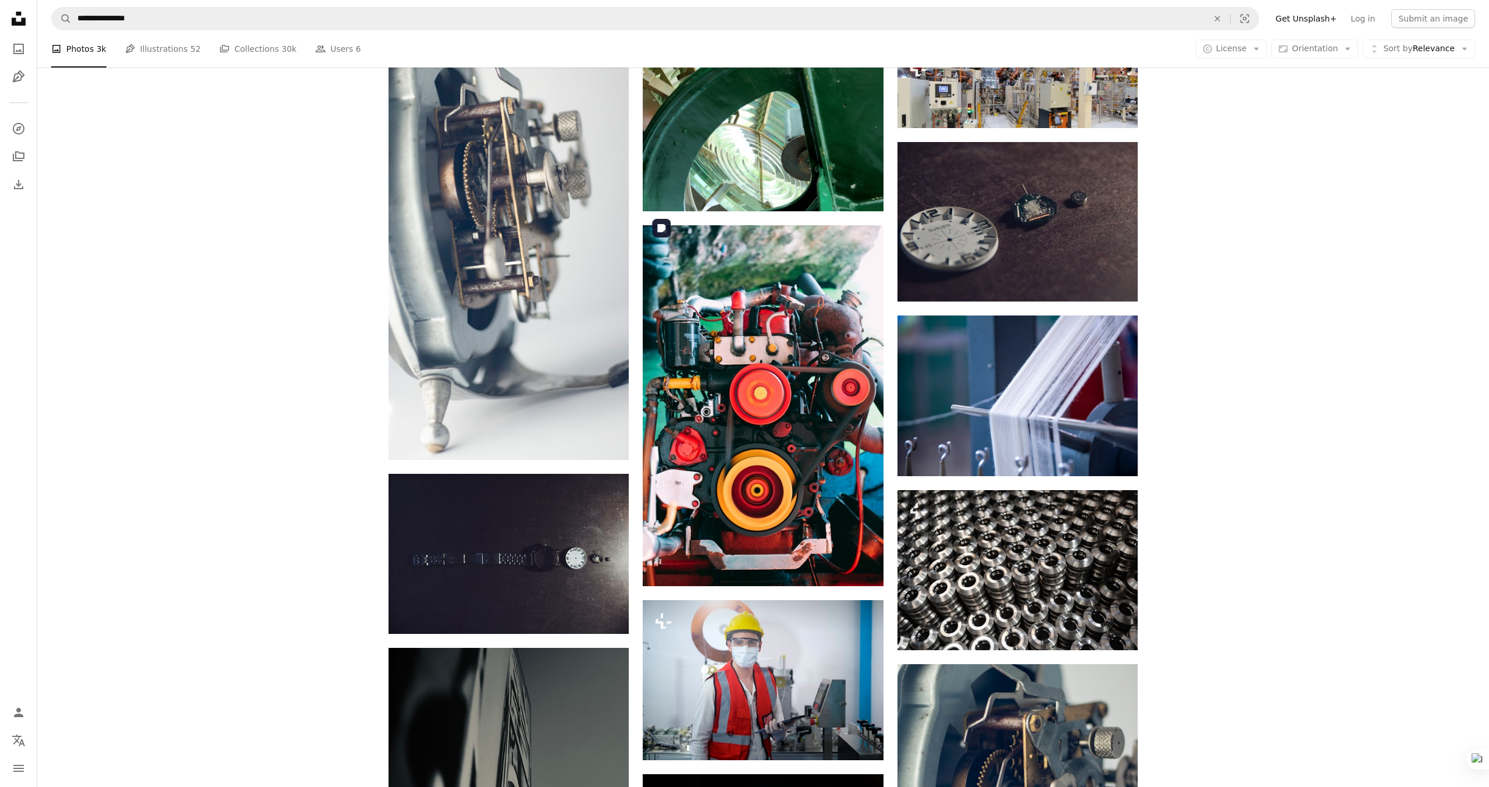
scroll to position [806, 0]
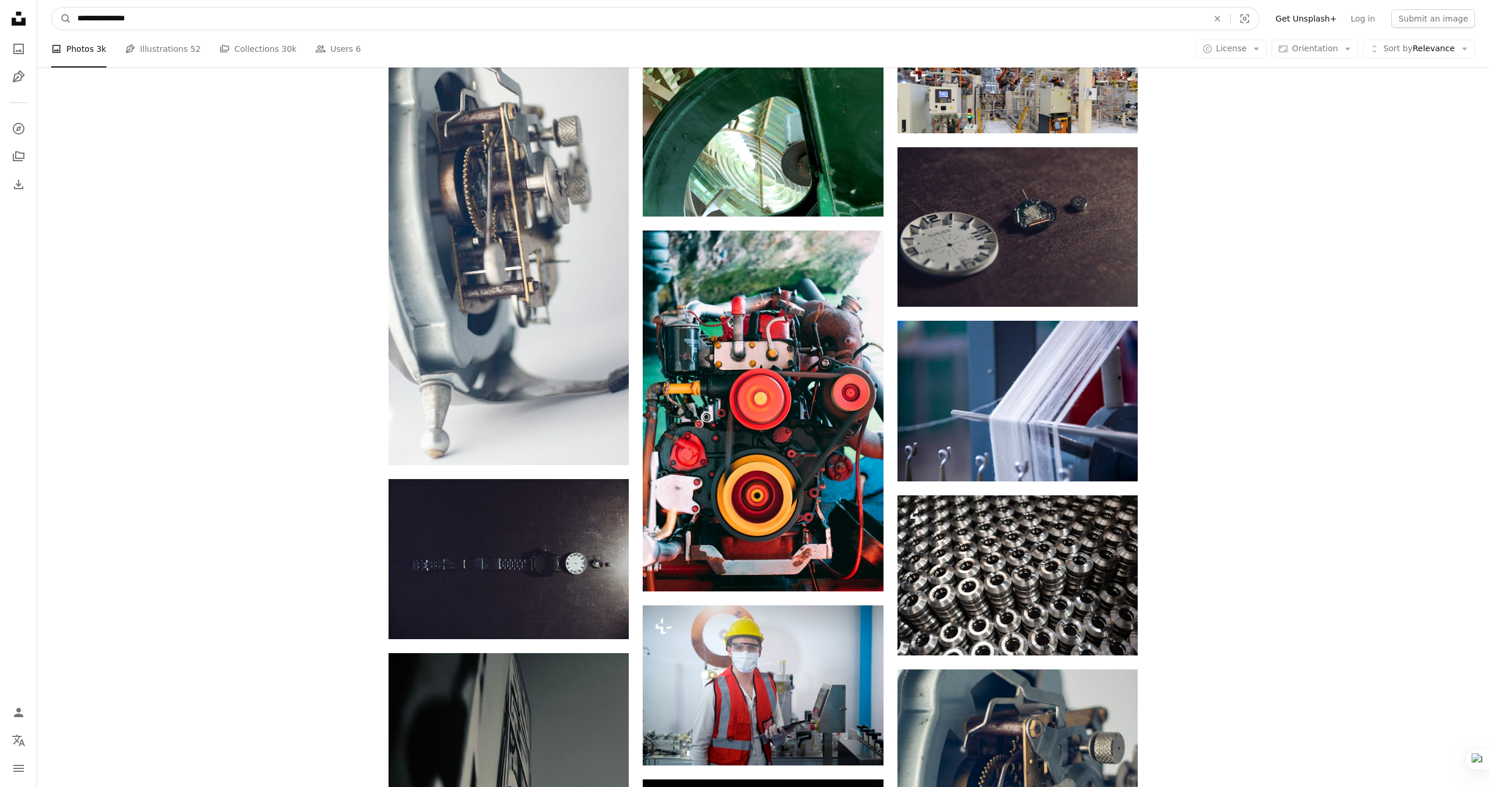
click at [249, 19] on input "**********" at bounding box center [638, 19] width 1133 height 22
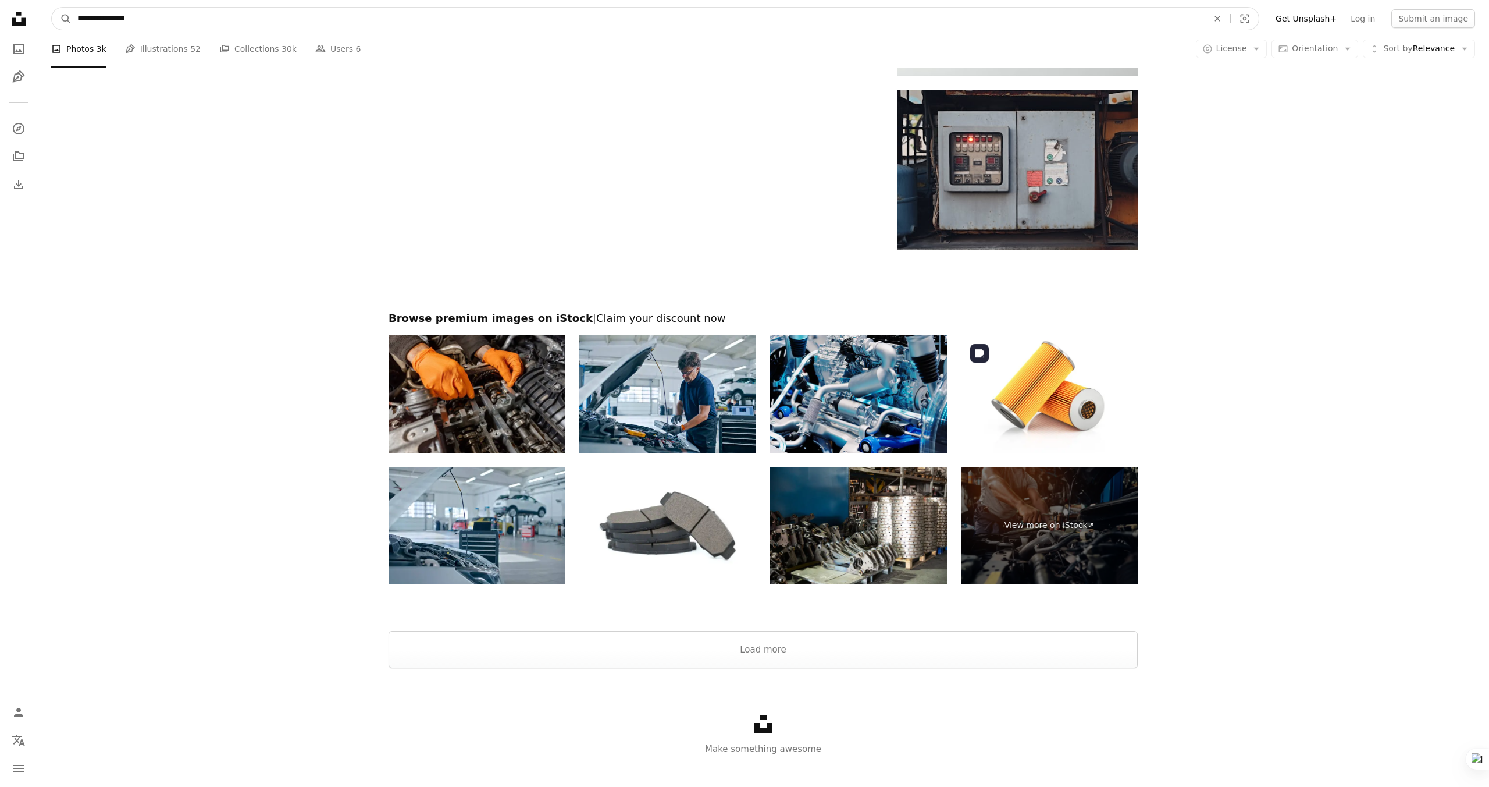
scroll to position [1843, 0]
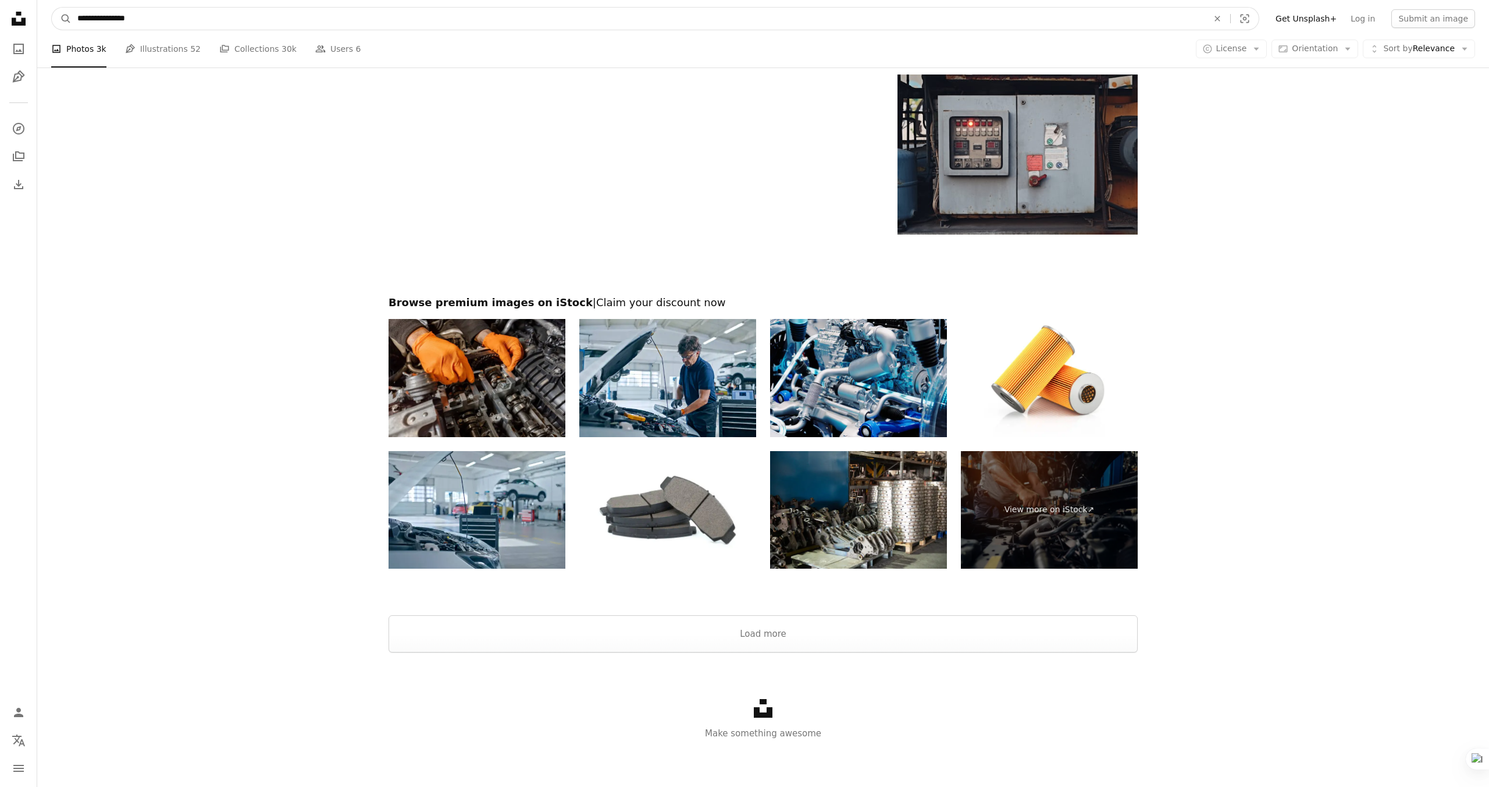
click at [194, 23] on input "**********" at bounding box center [638, 19] width 1133 height 22
type input "***"
click button "A magnifying glass" at bounding box center [62, 19] width 20 height 22
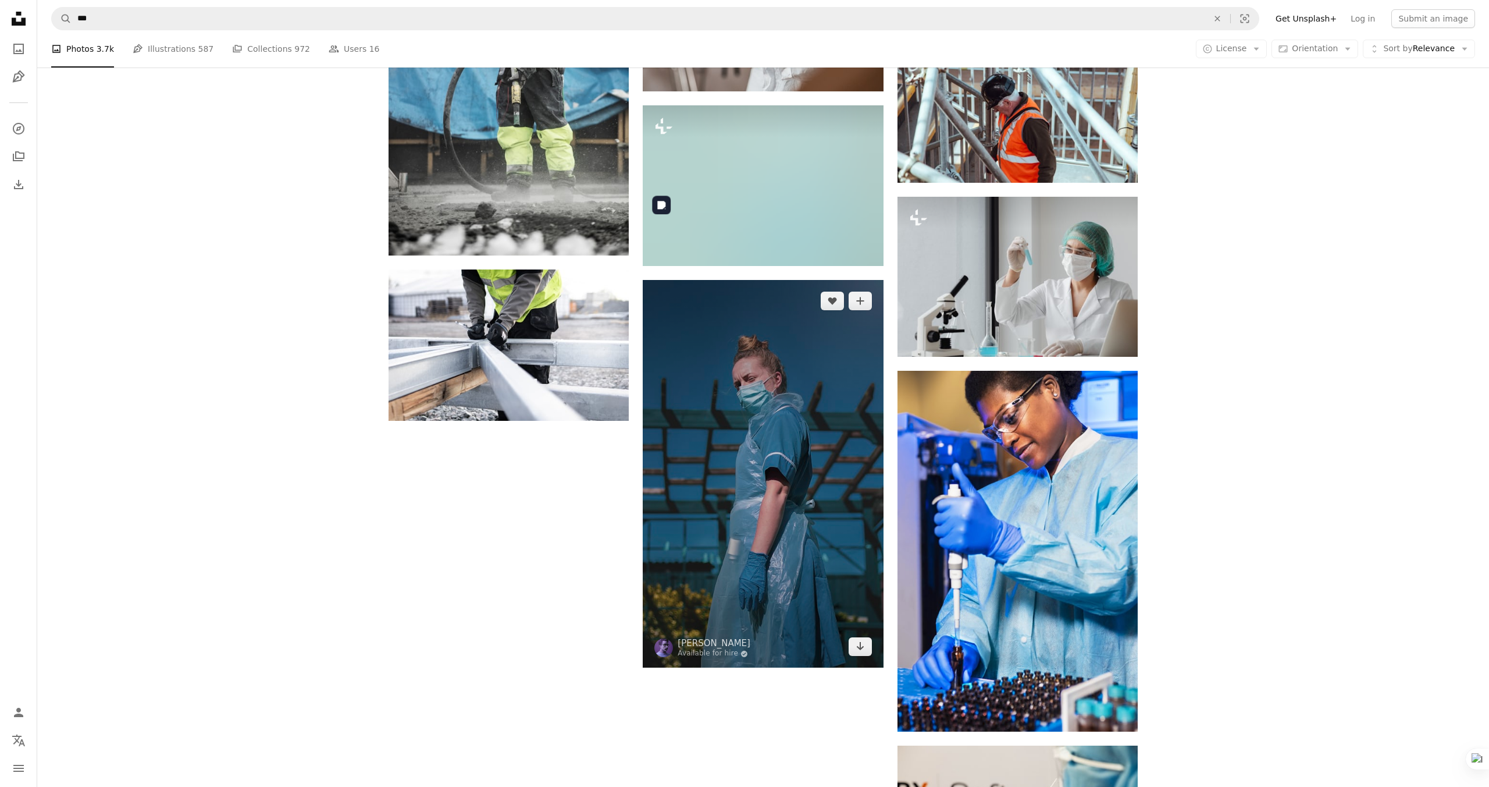
scroll to position [2202, 0]
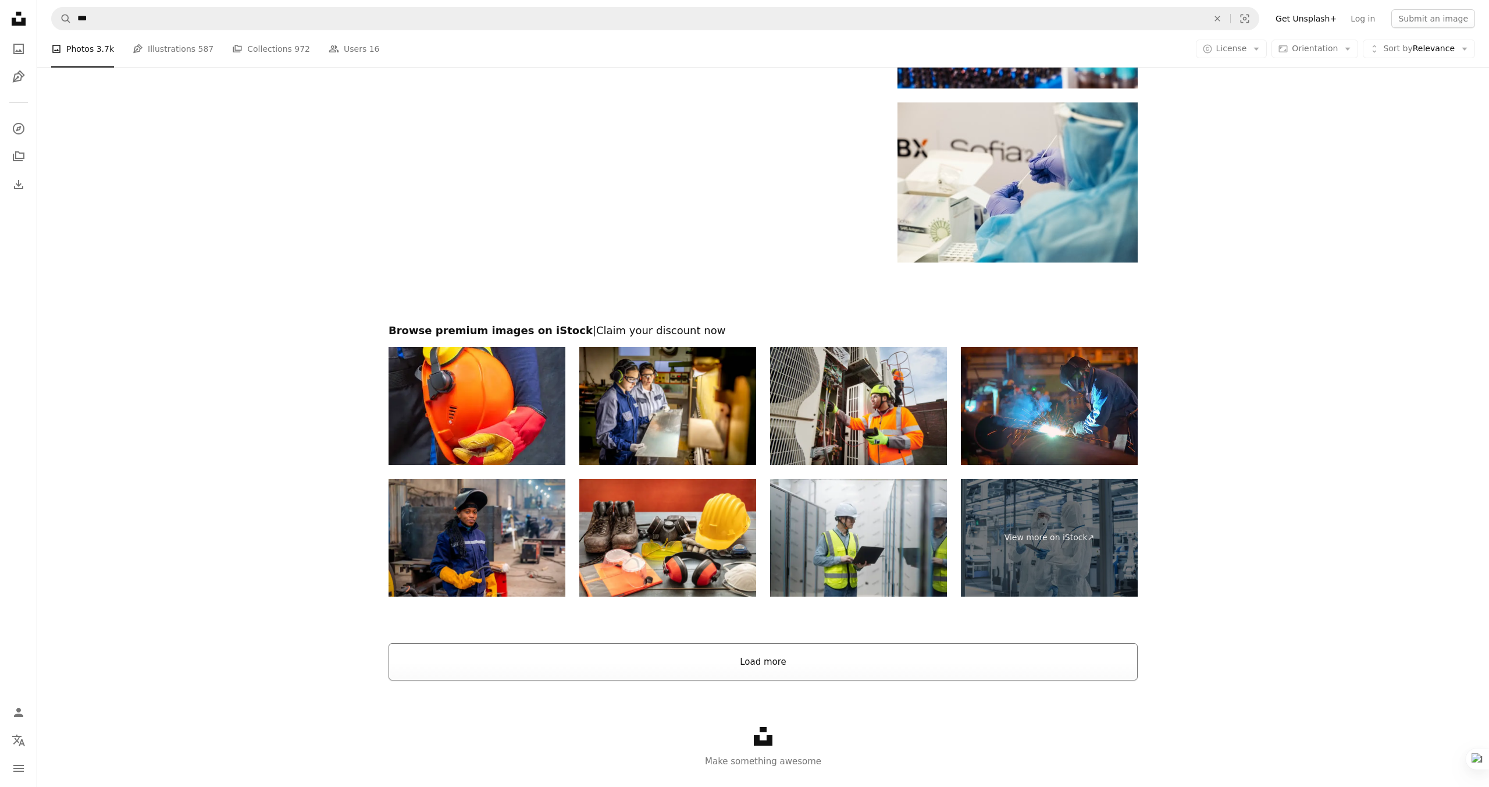
click at [777, 652] on button "Load more" at bounding box center [763, 661] width 749 height 37
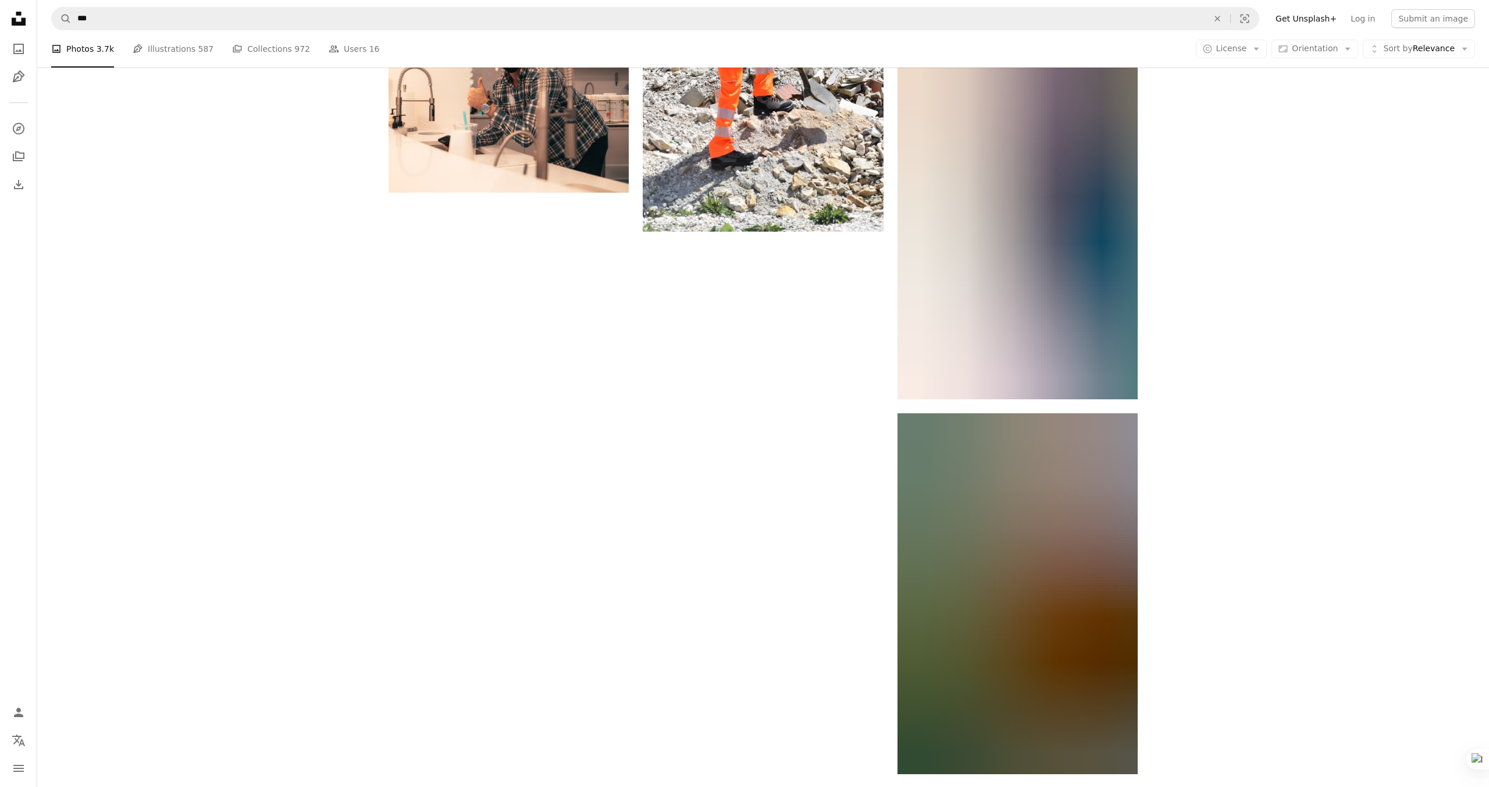
scroll to position [5633, 0]
